Goal: Transaction & Acquisition: Purchase product/service

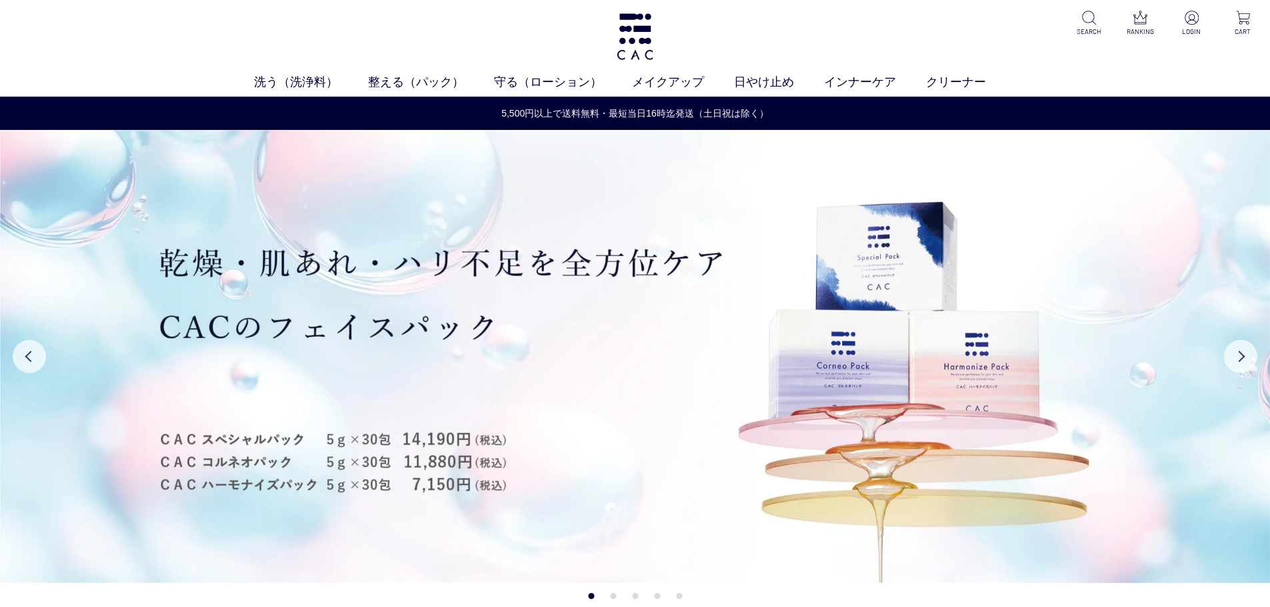
click at [162, 59] on div "洗う（洗浄料） 液体洗浄料 パウダー洗浄料 泡洗顔料 グッズ 整える（パック） フェイスパック ヘアパック 守る（ローション） 保湿化粧水 柔軟化粧水 美容液…" at bounding box center [635, 48] width 1270 height 97
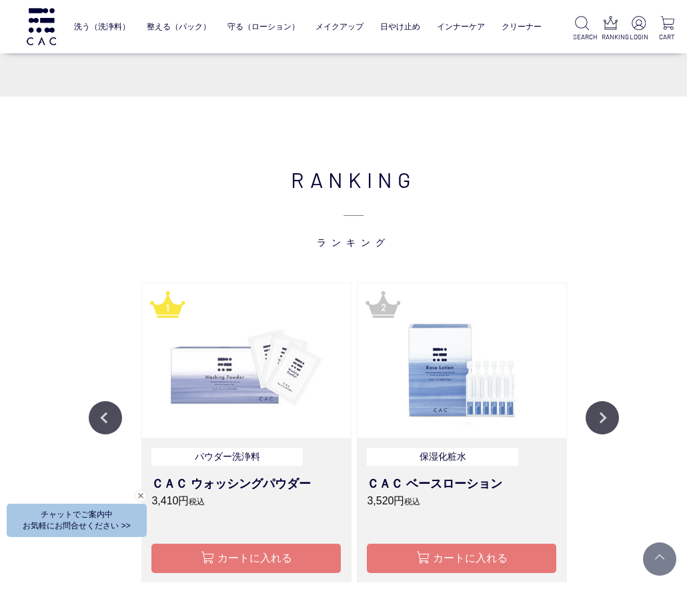
scroll to position [1266, 0]
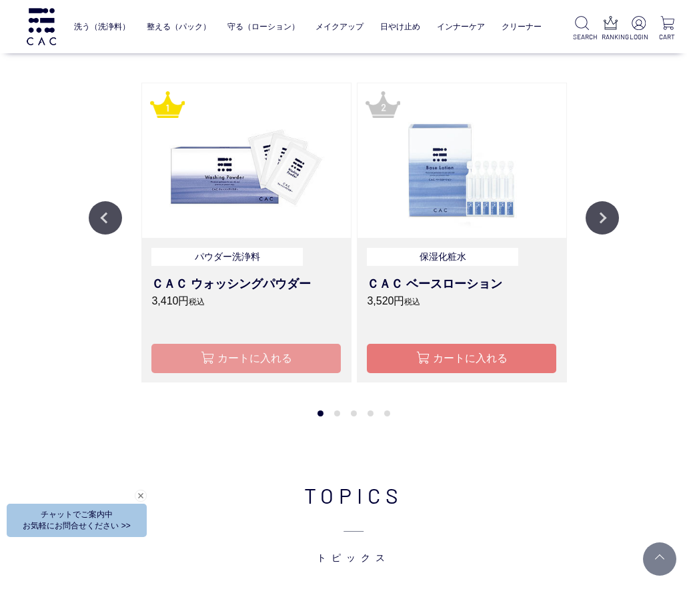
click at [277, 351] on button "カートに入れる" at bounding box center [245, 358] width 189 height 29
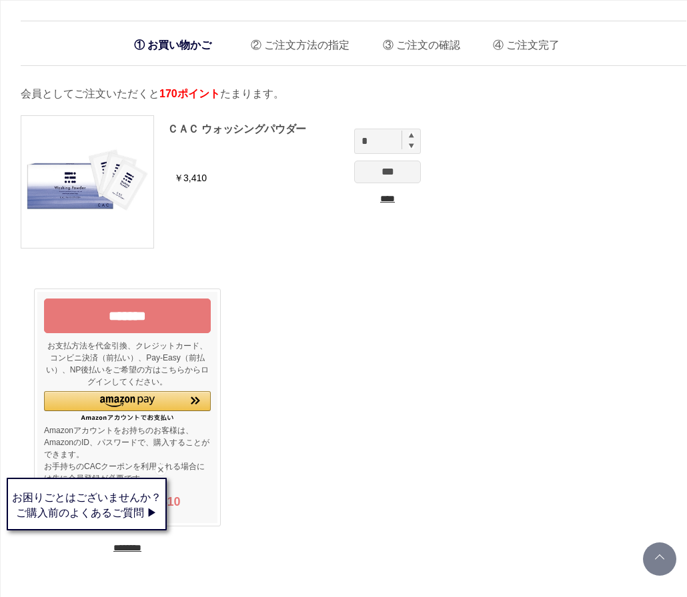
click at [399, 196] on input "****" at bounding box center [387, 199] width 67 height 14
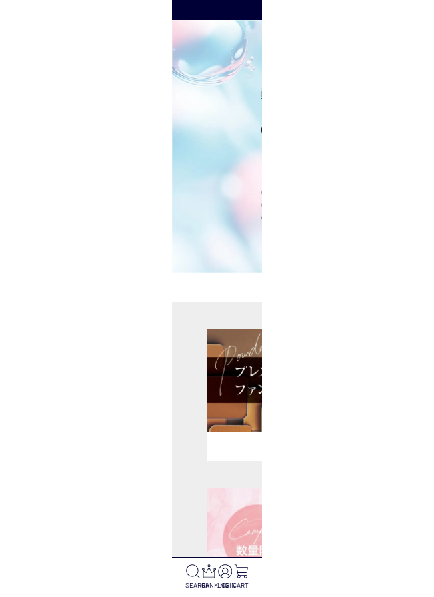
scroll to position [200, 0]
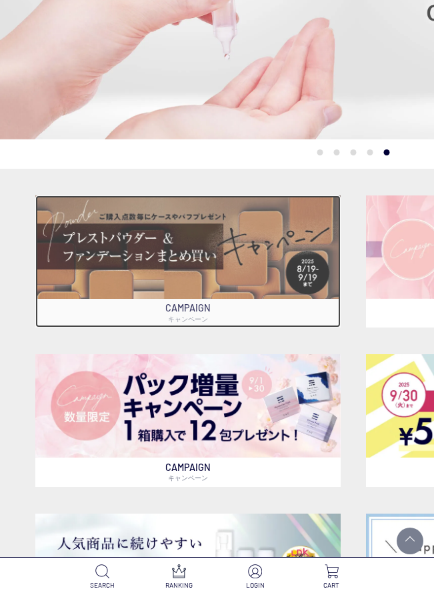
click at [89, 257] on img at bounding box center [187, 246] width 305 height 103
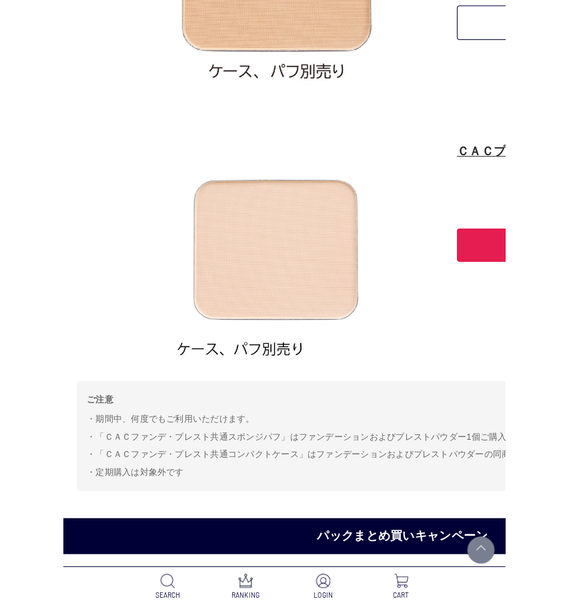
scroll to position [1231, 0]
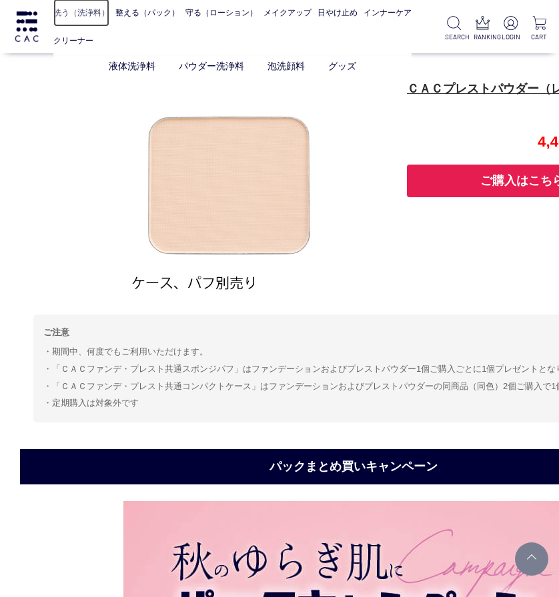
click at [81, 13] on link "洗う（洗浄料）" at bounding box center [81, 13] width 56 height 28
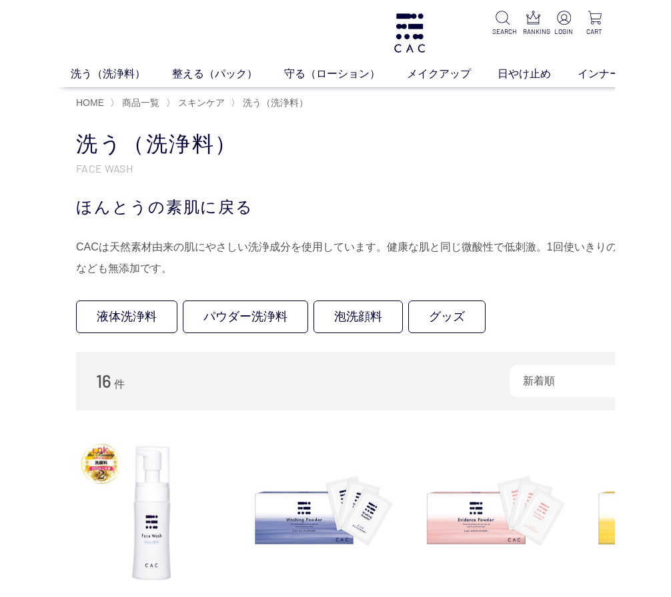
scroll to position [523, 0]
